Goal: Task Accomplishment & Management: Manage account settings

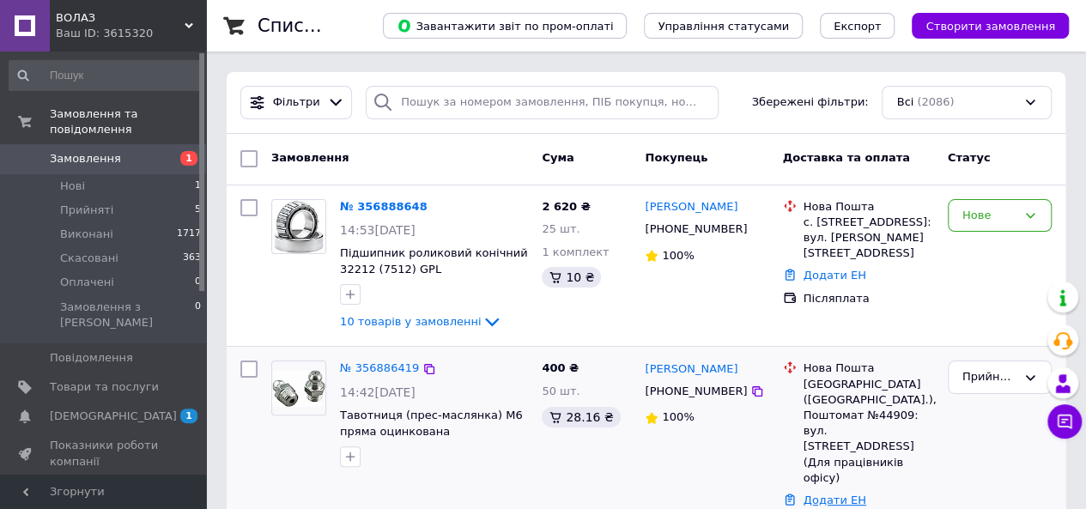
click at [821, 494] on link "Додати ЕН" at bounding box center [834, 500] width 63 height 13
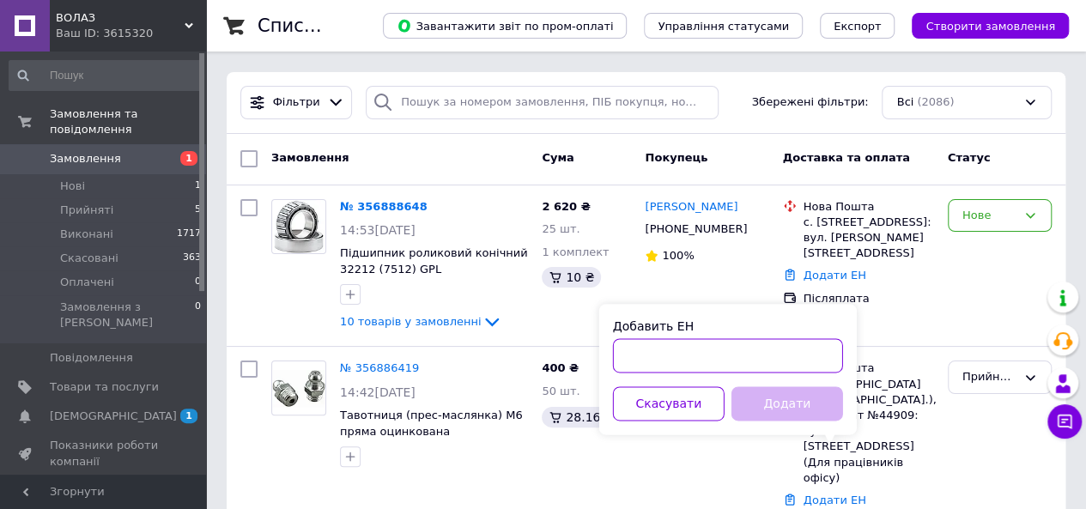
click at [659, 365] on input "Добавить ЕН" at bounding box center [728, 355] width 230 height 34
paste input "20451225131938"
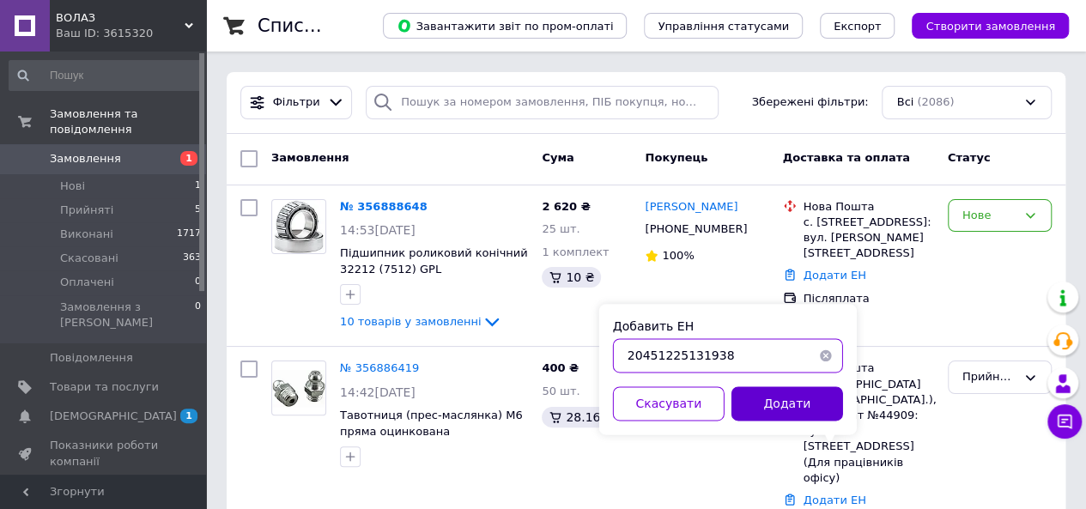
type input "20451225131938"
click at [748, 403] on button "Додати" at bounding box center [787, 403] width 112 height 34
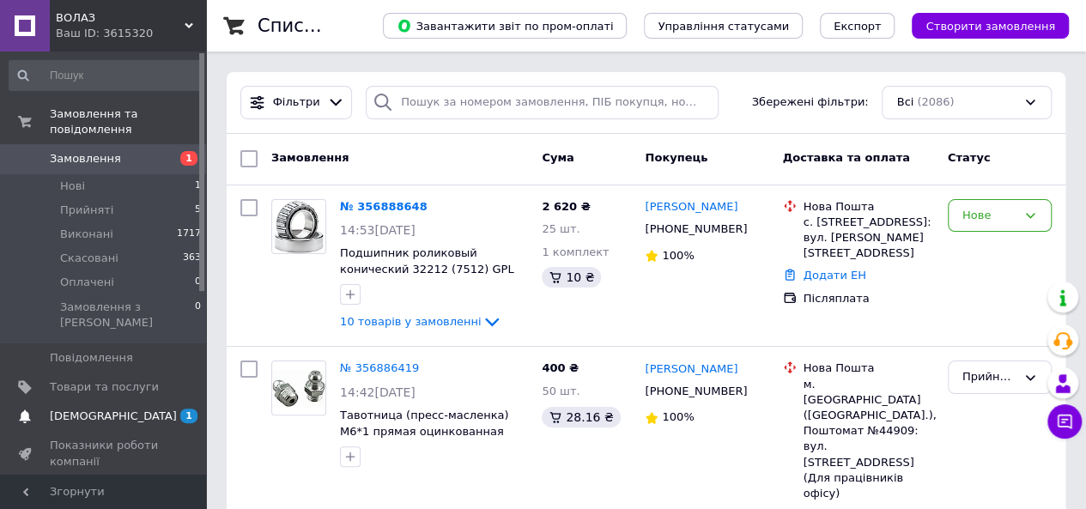
click at [104, 409] on span "[DEMOGRAPHIC_DATA]" at bounding box center [113, 416] width 127 height 15
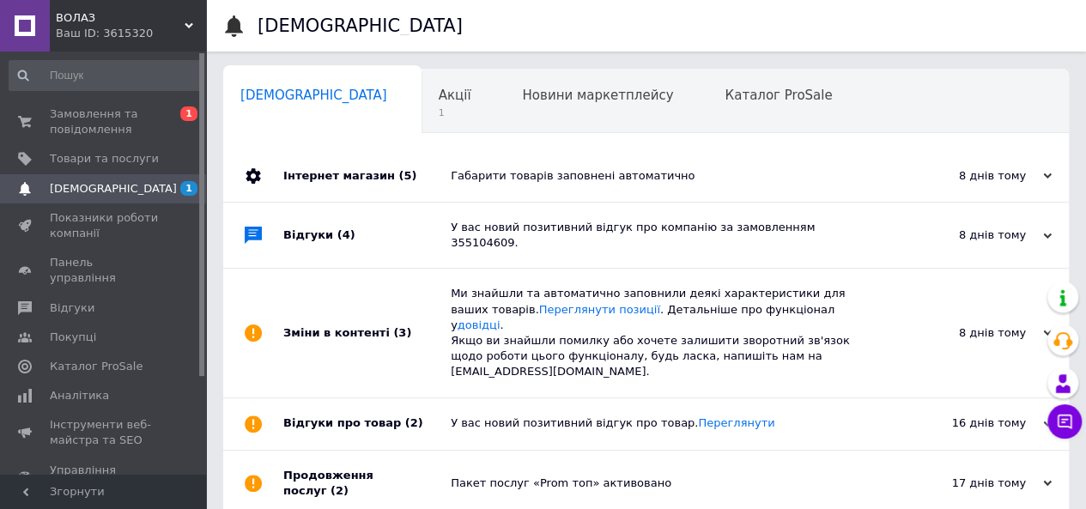
scroll to position [0, 5]
click at [433, 97] on span "Акції" at bounding box center [449, 95] width 33 height 15
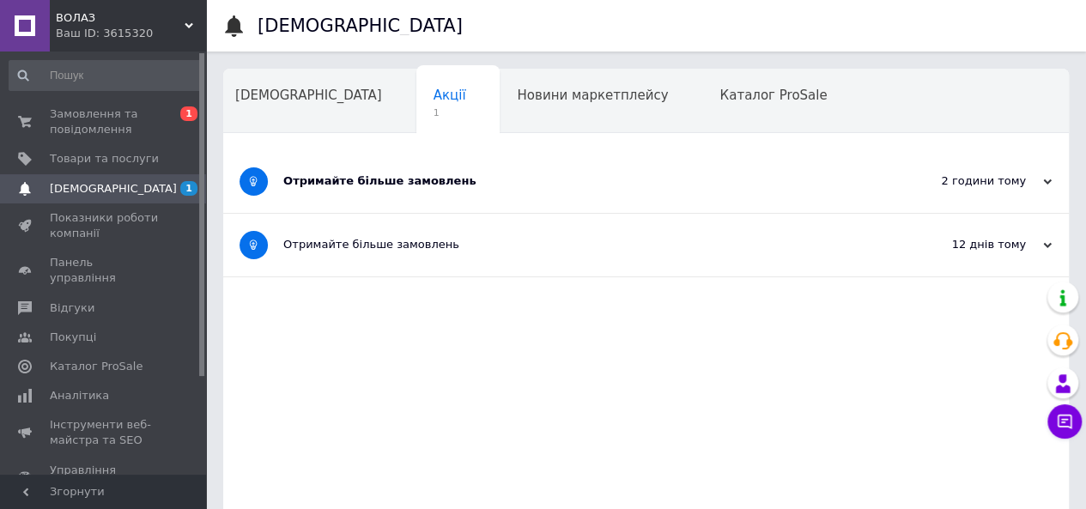
click at [377, 176] on div "Отримайте більше замовлень" at bounding box center [581, 180] width 597 height 15
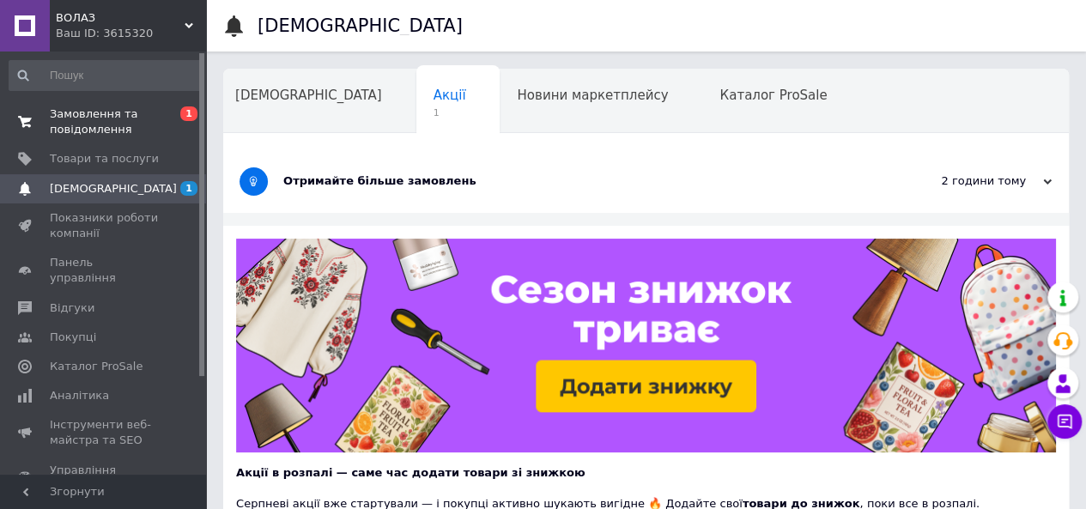
click at [185, 116] on span "1" at bounding box center [188, 113] width 17 height 15
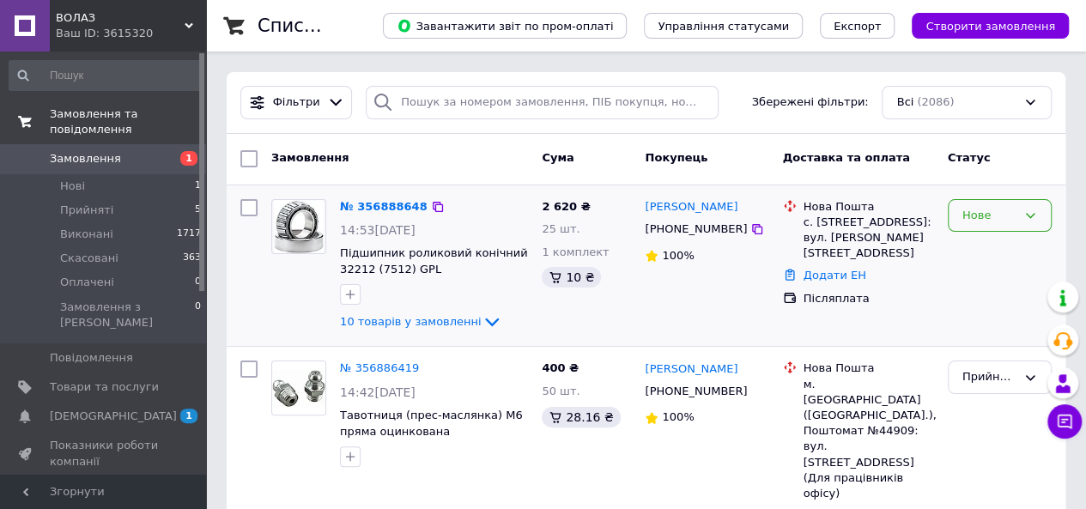
click at [970, 215] on div "Нове" at bounding box center [989, 216] width 54 height 18
click at [981, 246] on li "Прийнято" at bounding box center [999, 251] width 102 height 32
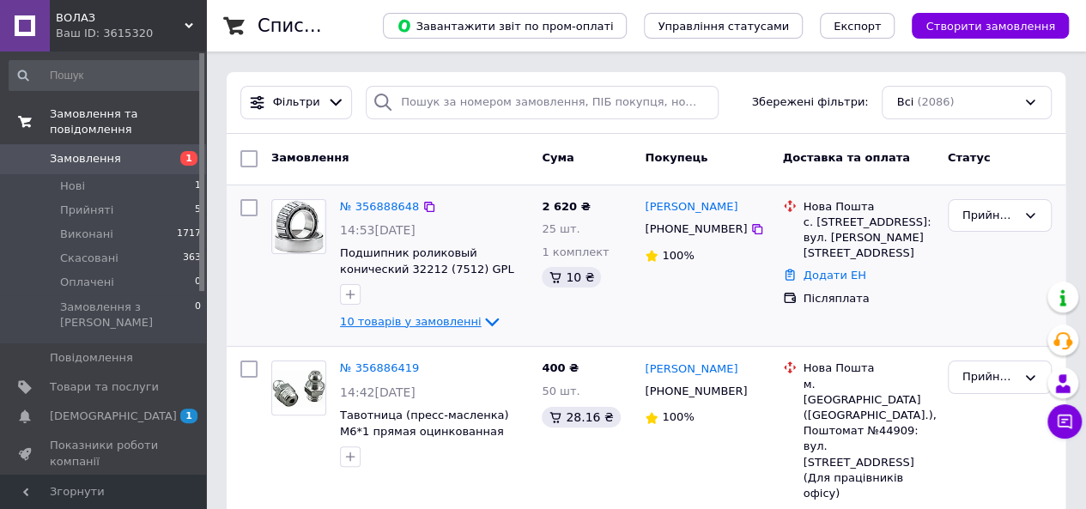
click at [397, 318] on span "10 товарів у замовленні" at bounding box center [411, 321] width 142 height 13
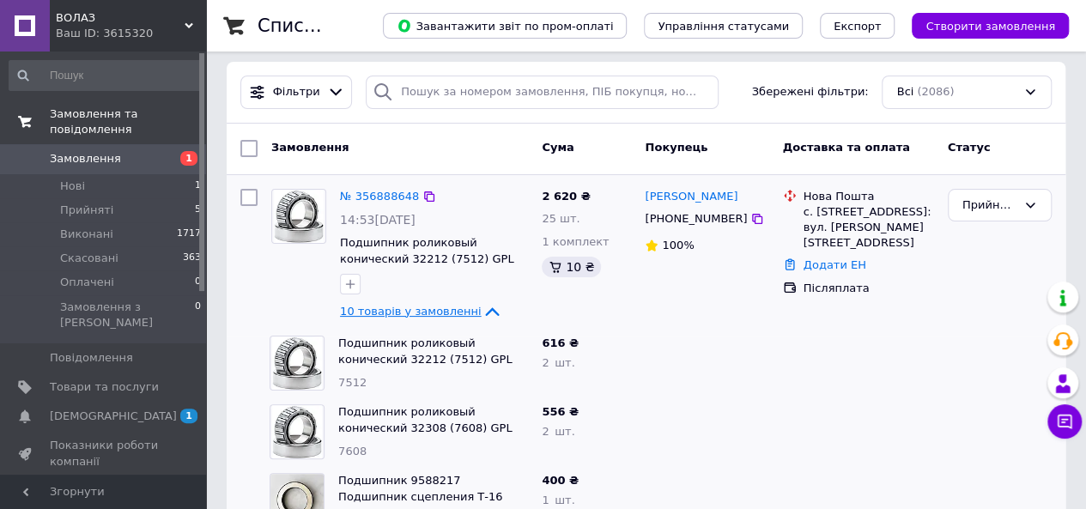
scroll to position [11, 0]
